Goal: Navigation & Orientation: Find specific page/section

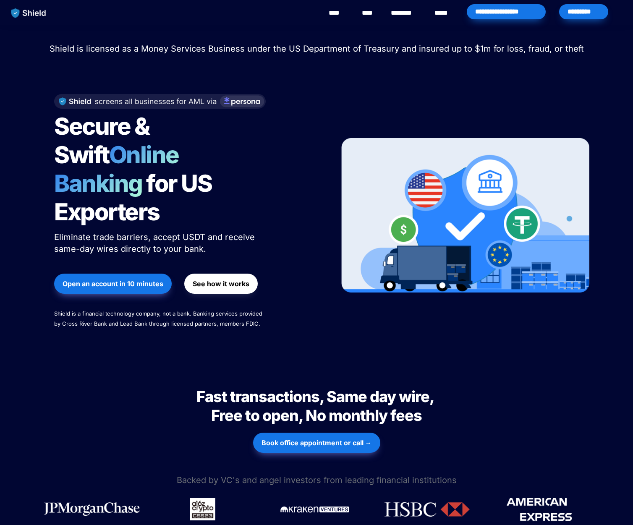
click at [401, 11] on link "********" at bounding box center [406, 13] width 30 height 10
click at [301, 183] on div "Secure & Swift Online Banking for US Exporters Eliminate trade barriers, accept…" at bounding box center [186, 216] width 285 height 260
